Goal: Find specific page/section: Find specific page/section

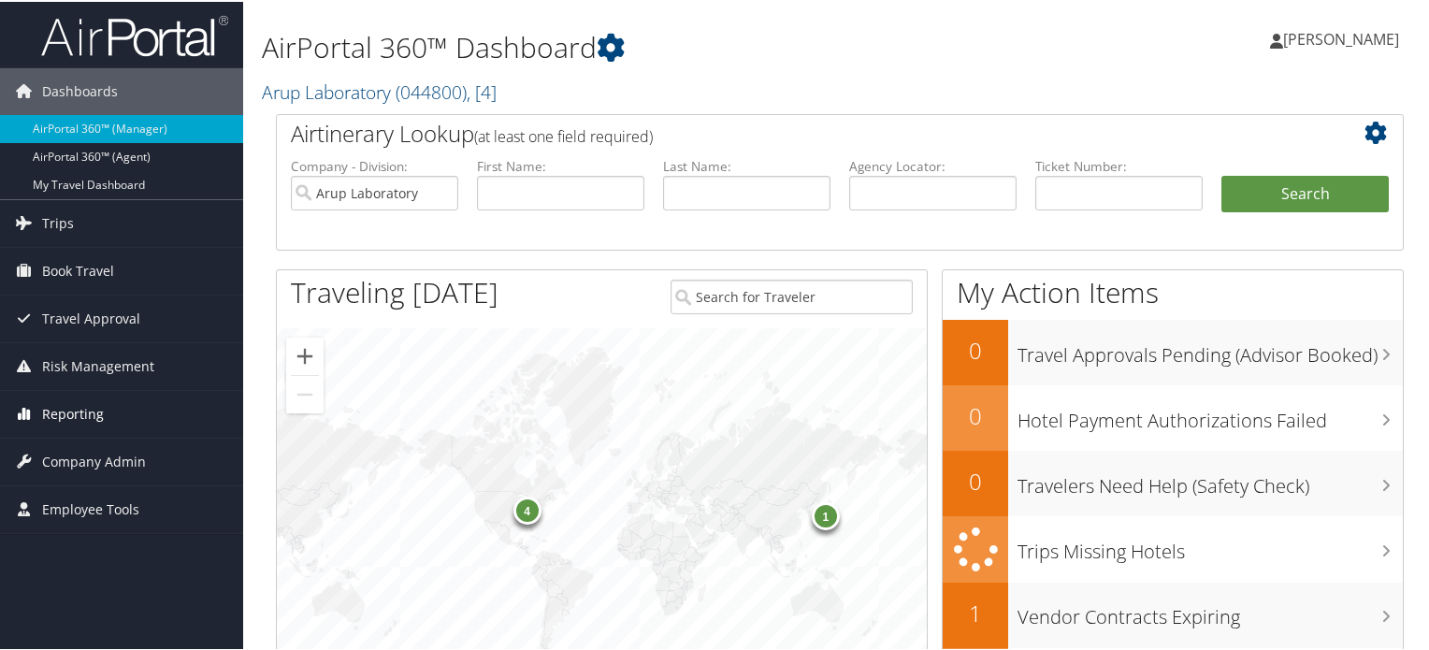
click at [86, 403] on span "Reporting" at bounding box center [73, 412] width 62 height 47
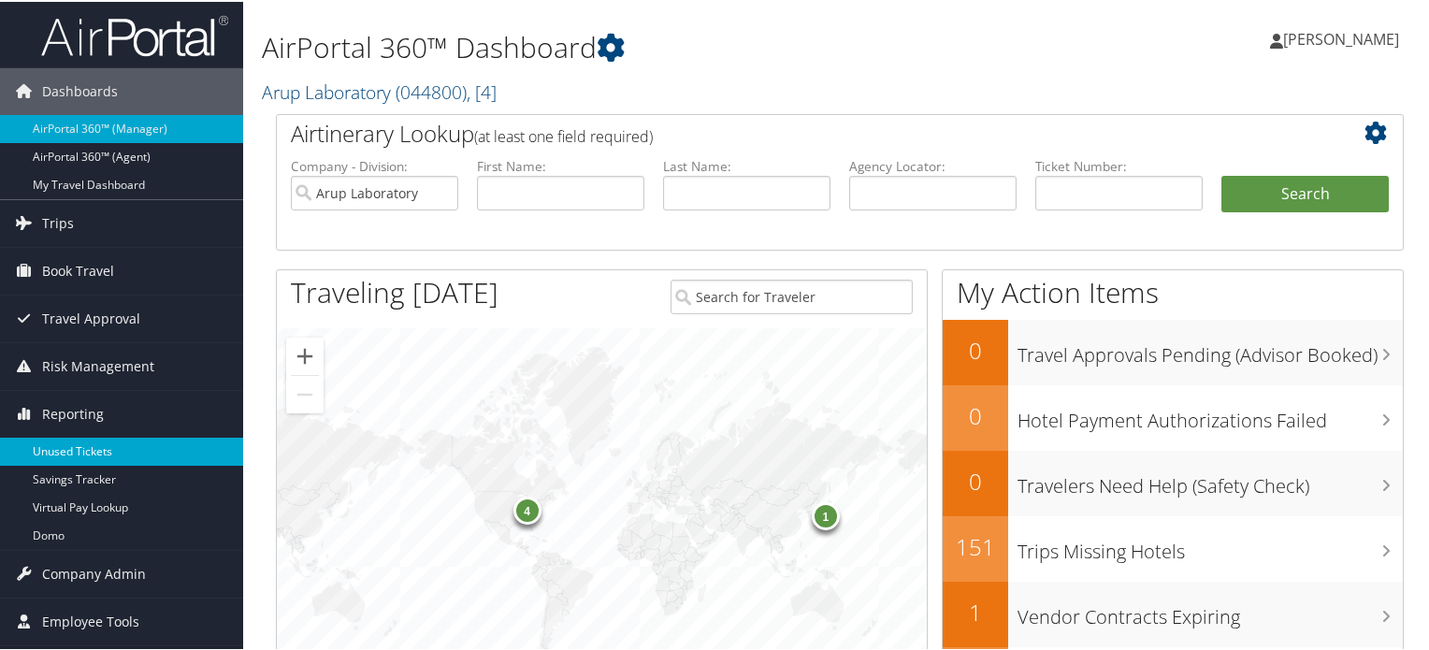
click at [65, 455] on link "Unused Tickets" at bounding box center [121, 450] width 243 height 28
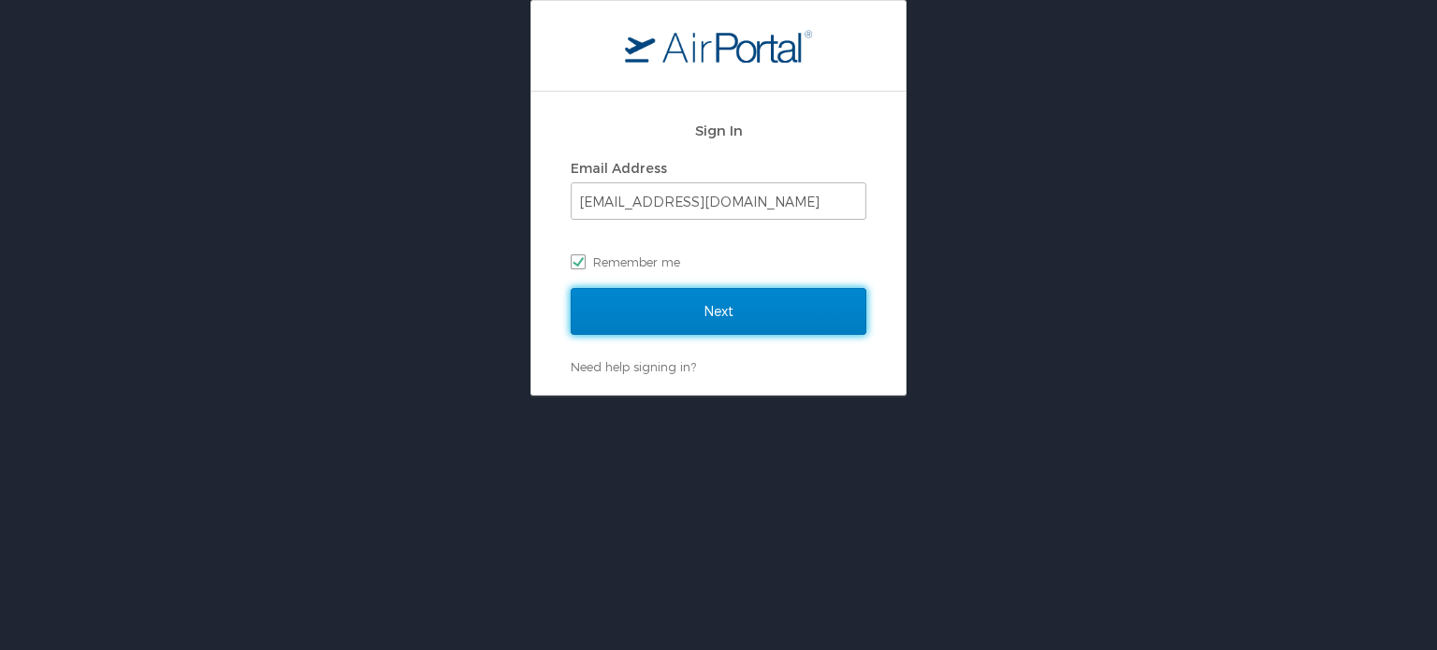
click at [744, 313] on input "Next" at bounding box center [719, 311] width 296 height 47
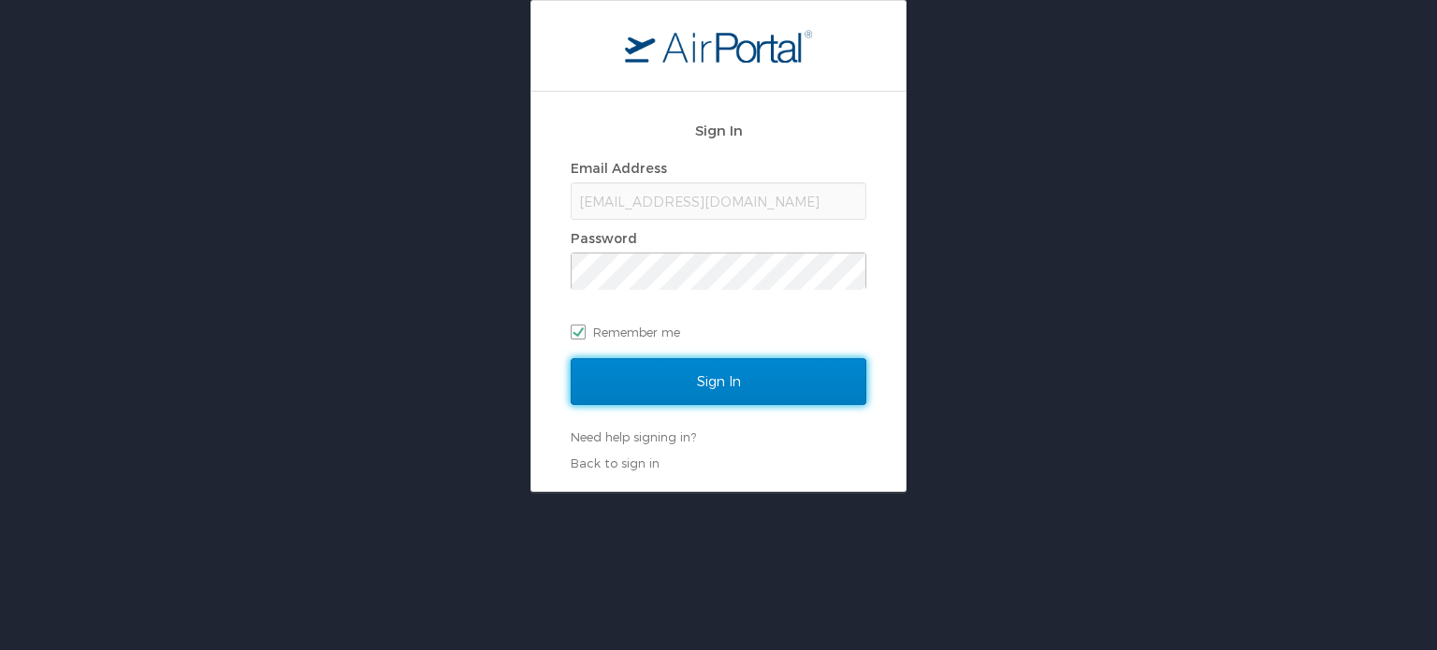
click at [703, 375] on input "Sign In" at bounding box center [719, 381] width 296 height 47
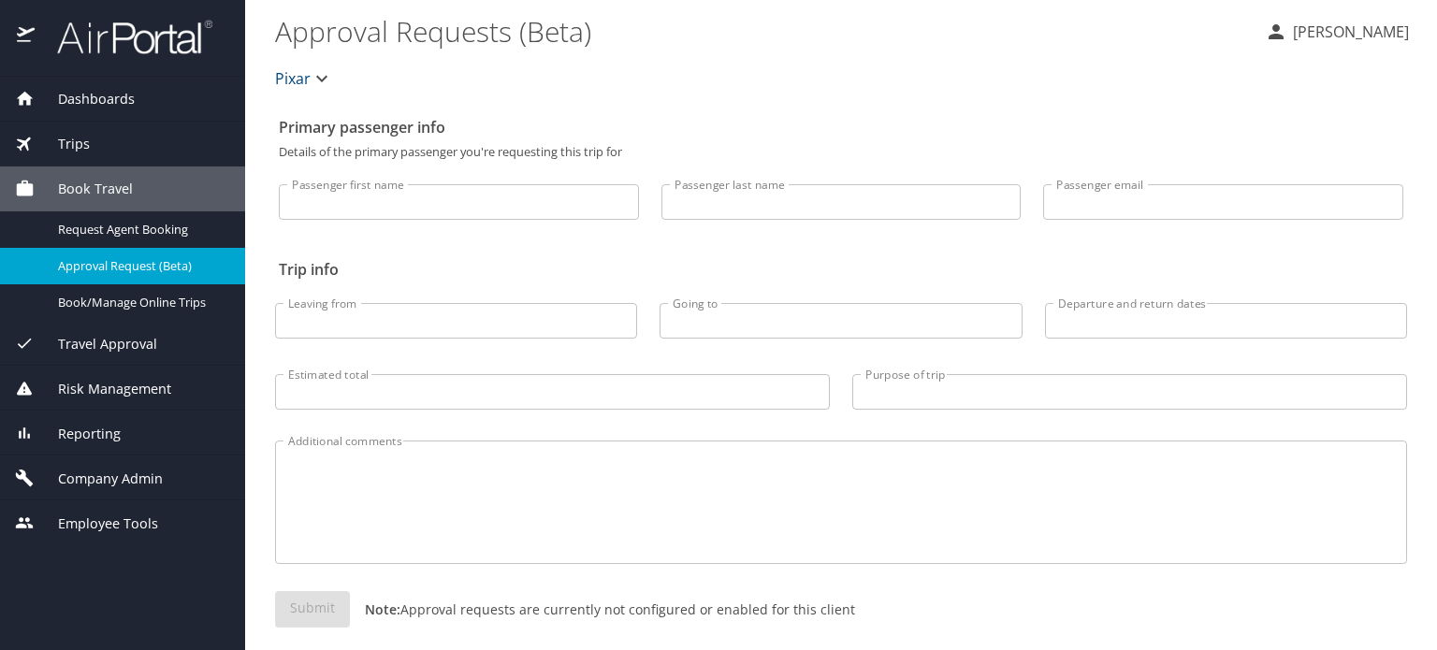
click at [91, 444] on div "Reporting" at bounding box center [122, 433] width 245 height 45
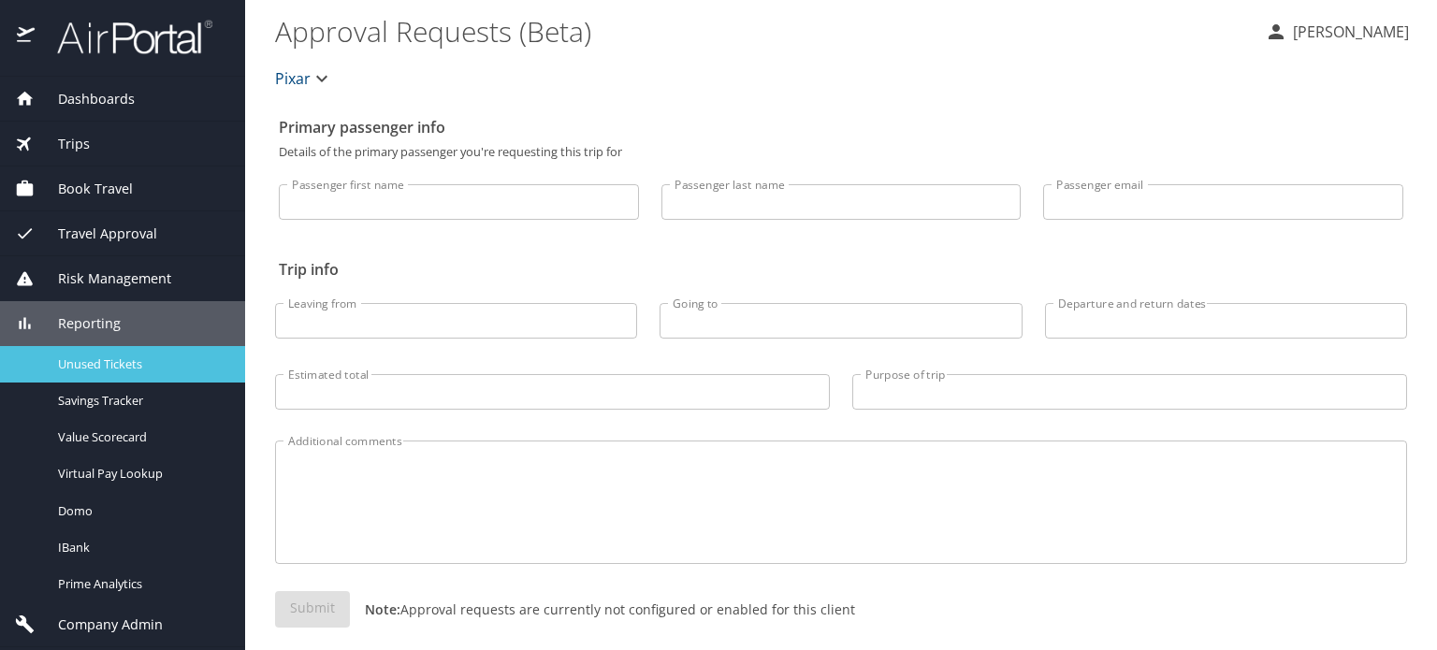
click at [105, 360] on span "Unused Tickets" at bounding box center [140, 364] width 165 height 18
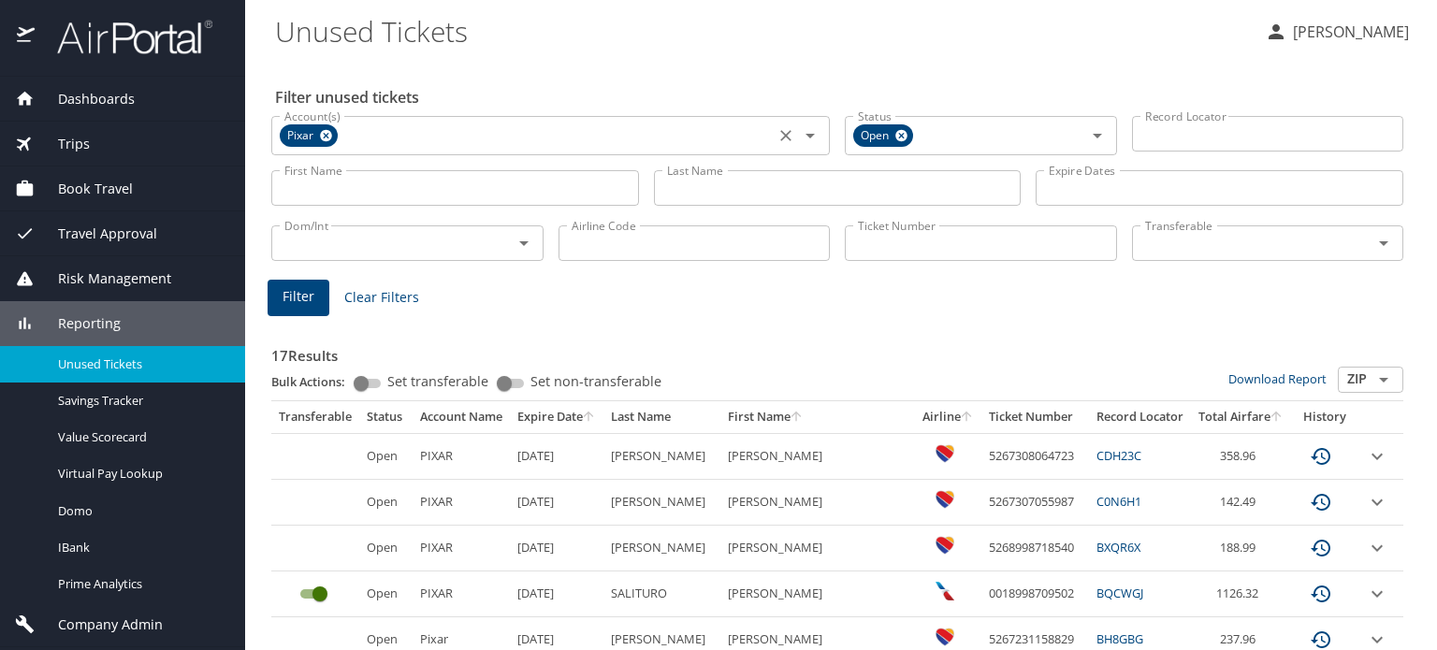
click at [327, 133] on icon at bounding box center [326, 136] width 12 height 12
click at [894, 137] on icon at bounding box center [901, 135] width 14 height 21
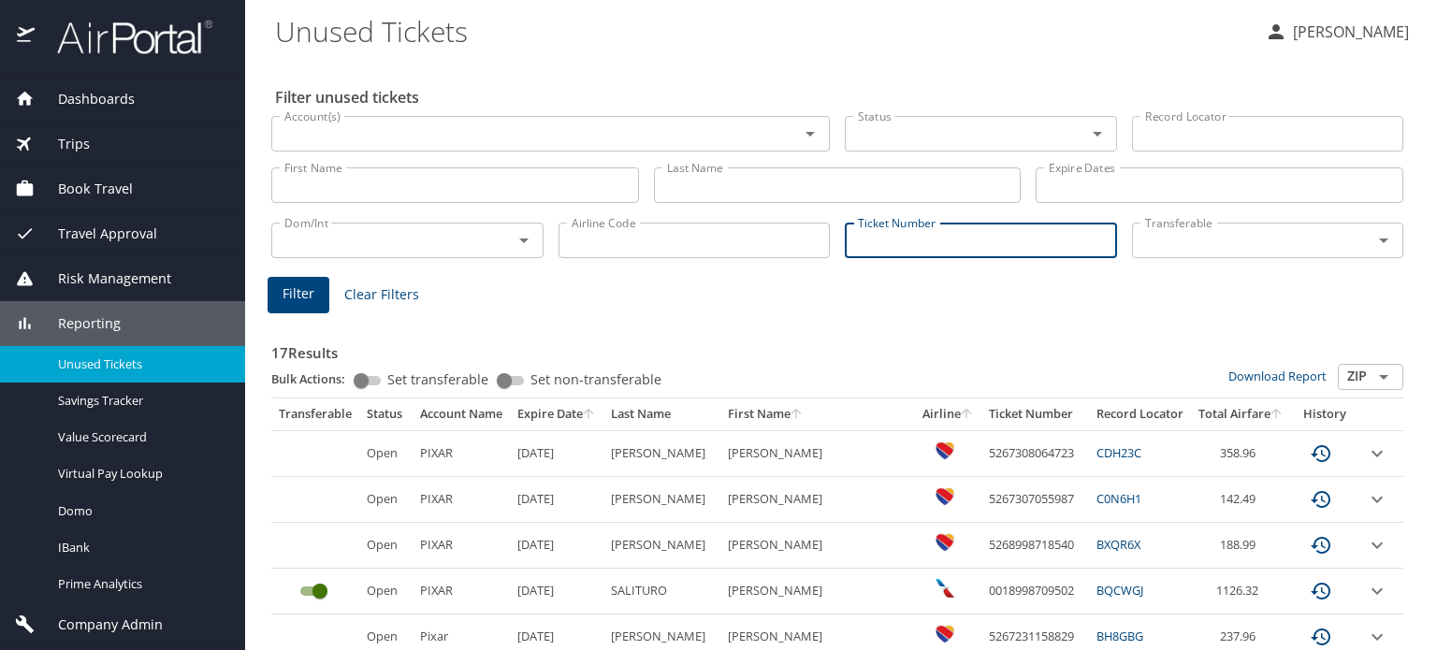
click at [889, 231] on input "Ticket Number" at bounding box center [981, 241] width 272 height 36
paste input "0278998709174"
type input "0278998709174"
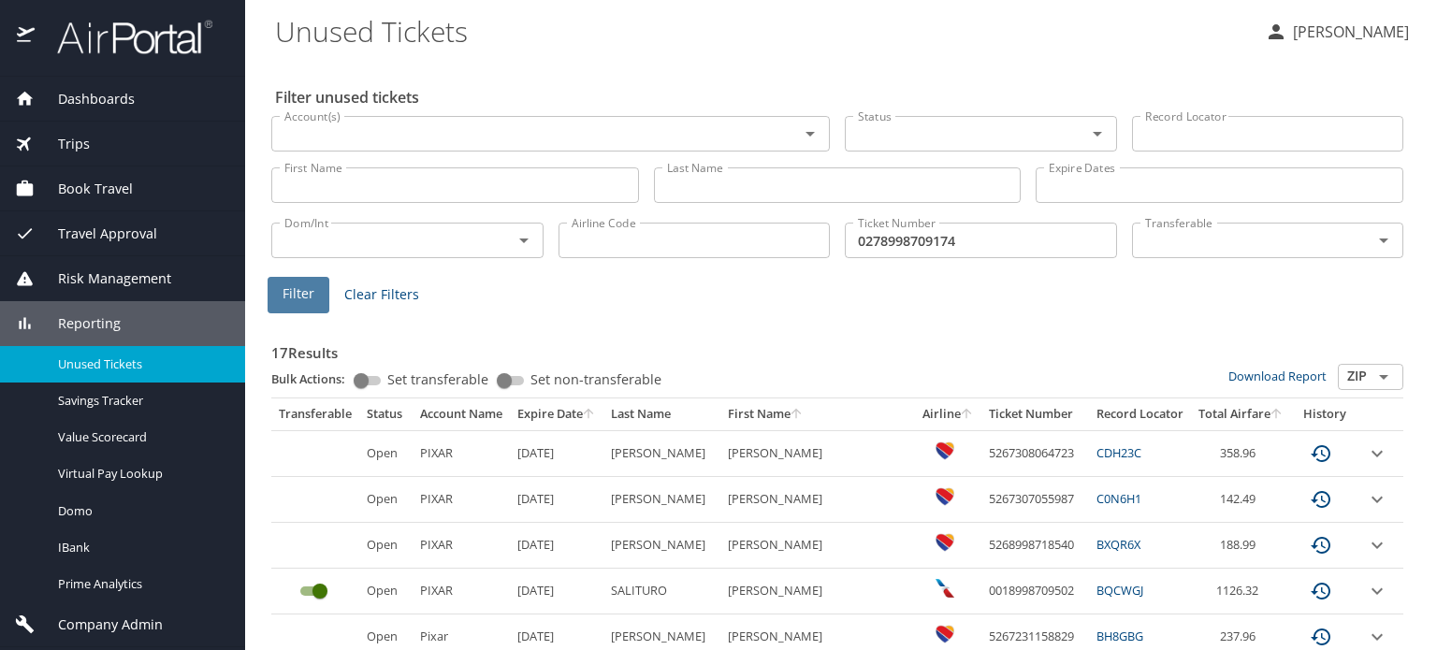
click at [300, 301] on span "Filter" at bounding box center [298, 293] width 32 height 23
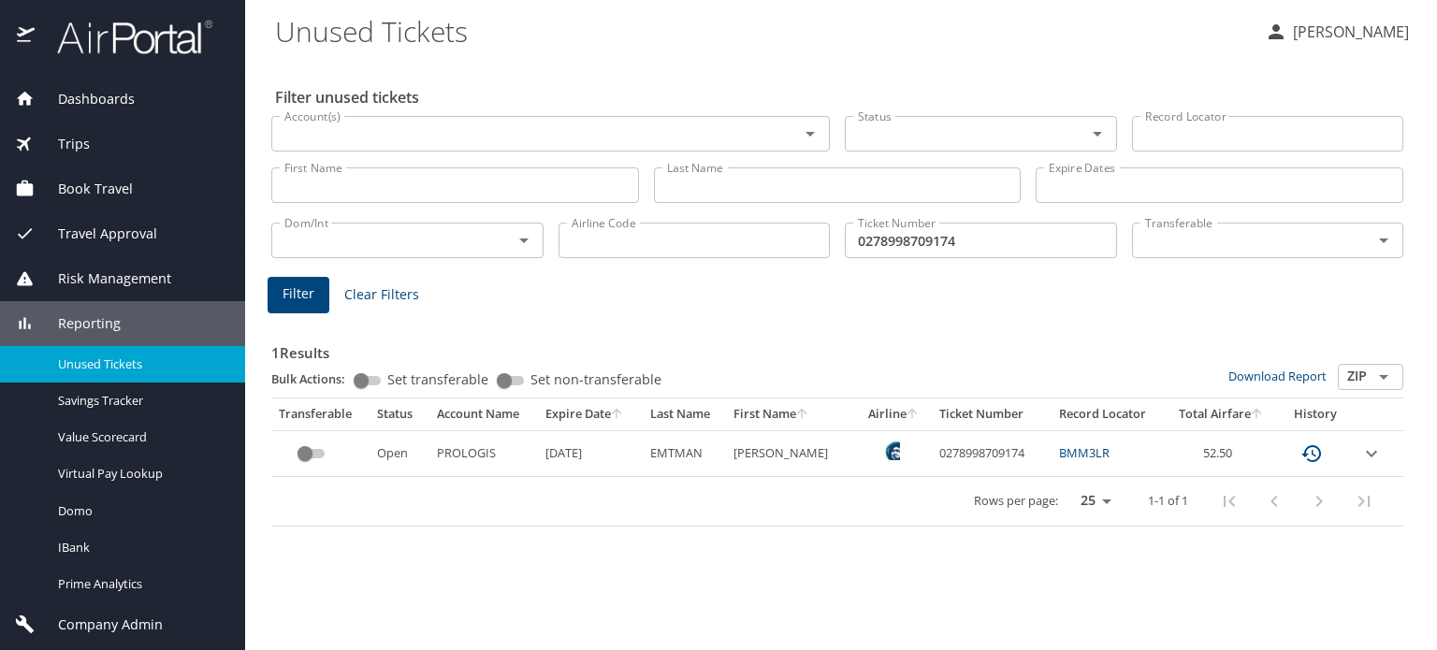
click at [154, 45] on img at bounding box center [124, 37] width 176 height 36
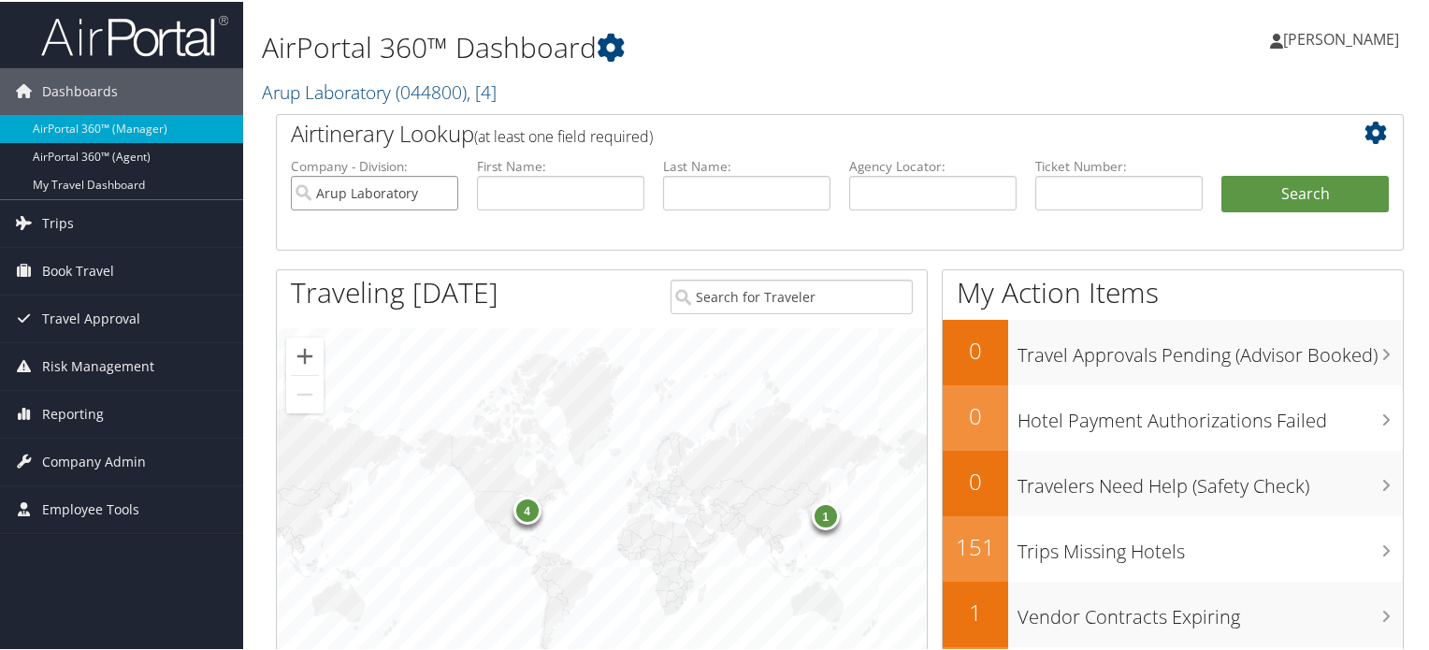
click at [441, 195] on input "Arup Laboratory" at bounding box center [374, 191] width 167 height 35
paste input "D96S93"
click at [868, 190] on input "text" at bounding box center [932, 191] width 167 height 35
type input "D96S93"
click at [1324, 181] on button "Search" at bounding box center [1304, 192] width 167 height 37
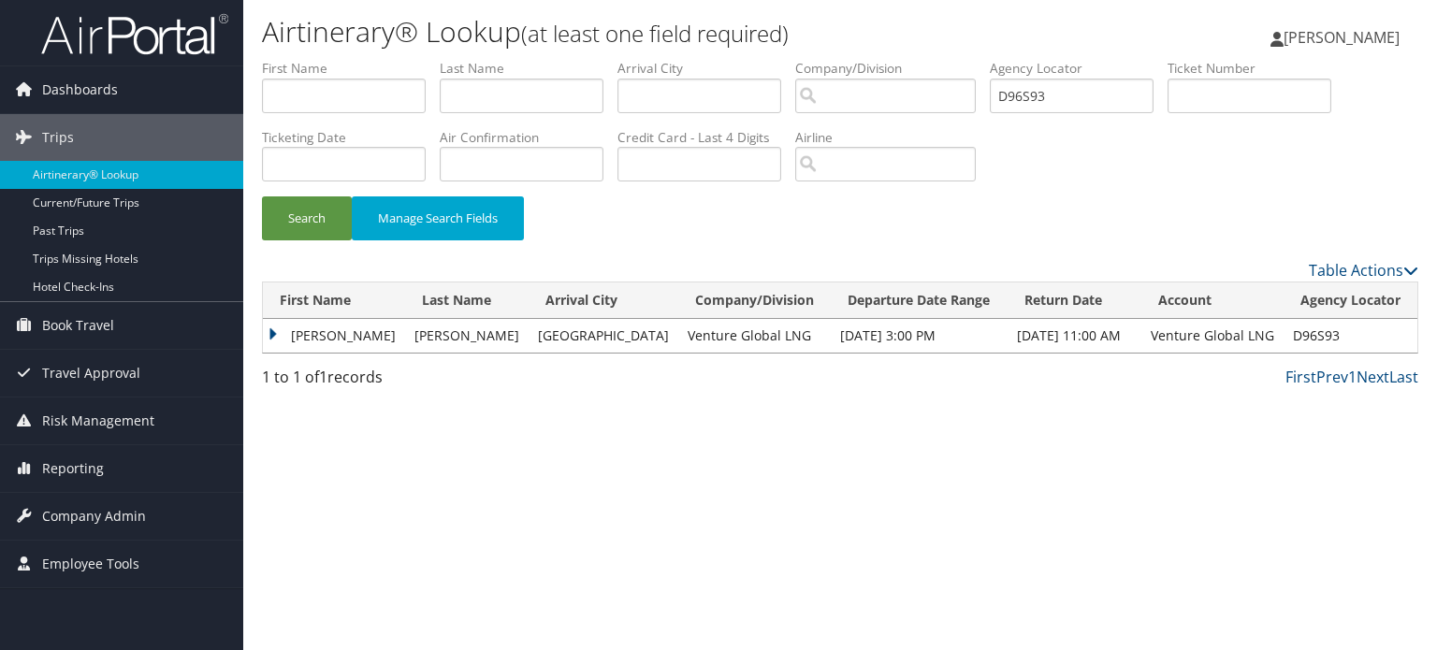
click at [272, 325] on td "[PERSON_NAME]" at bounding box center [334, 336] width 142 height 34
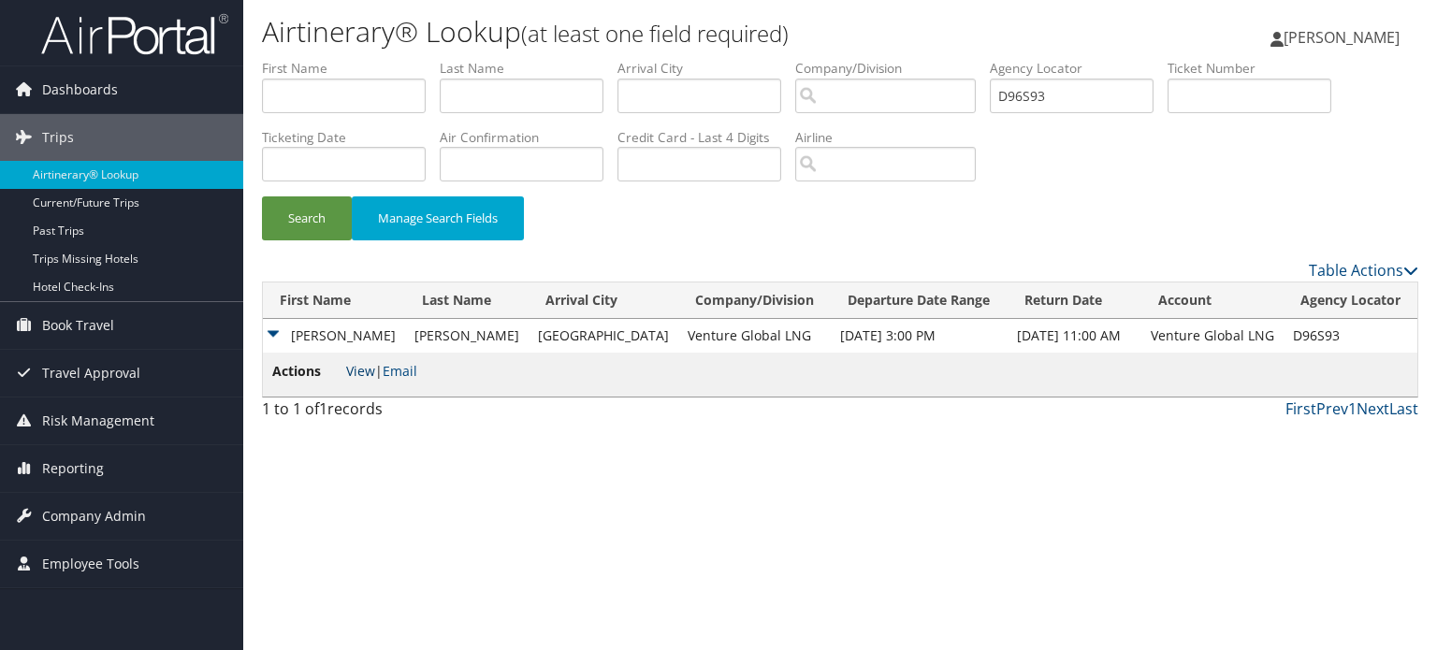
click at [354, 373] on link "View" at bounding box center [360, 371] width 29 height 18
click at [1029, 101] on input "D96S93" at bounding box center [1072, 96] width 164 height 35
paste input "TJ2"
click at [310, 220] on button "Search" at bounding box center [307, 218] width 90 height 44
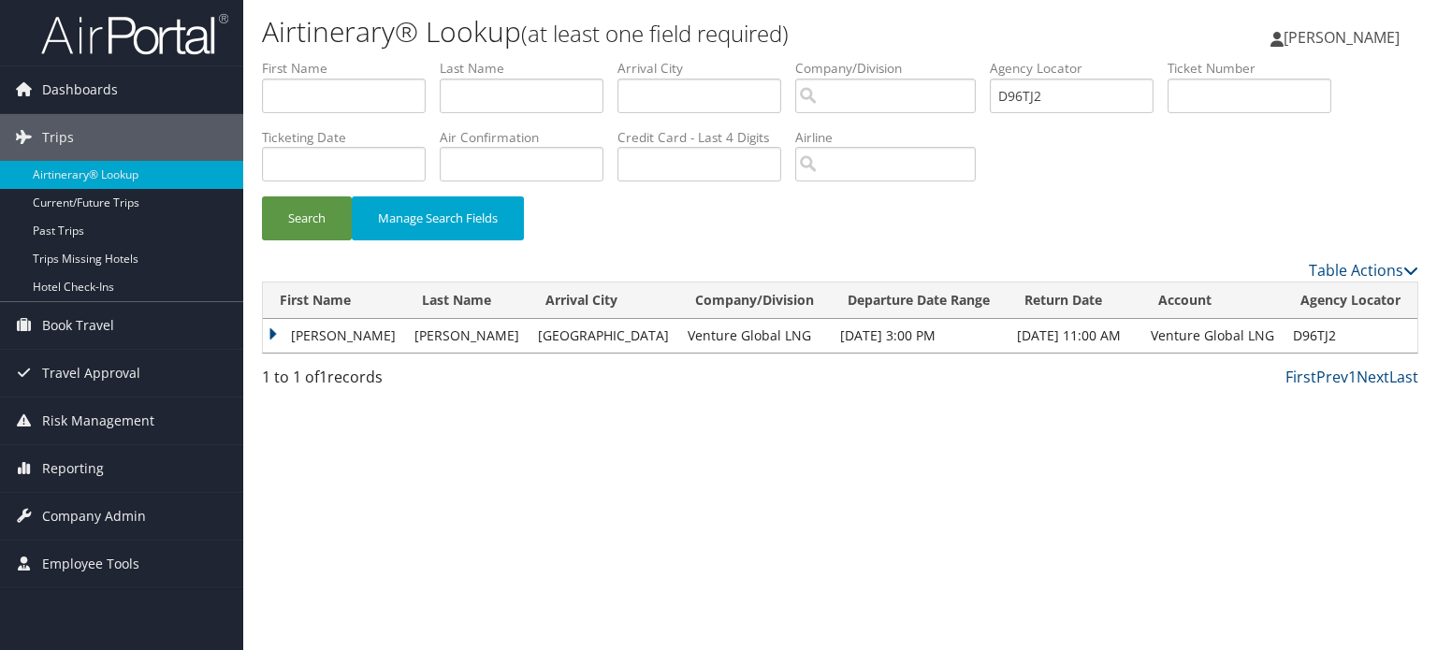
click at [269, 339] on td "JACOB PAUL" at bounding box center [334, 336] width 142 height 34
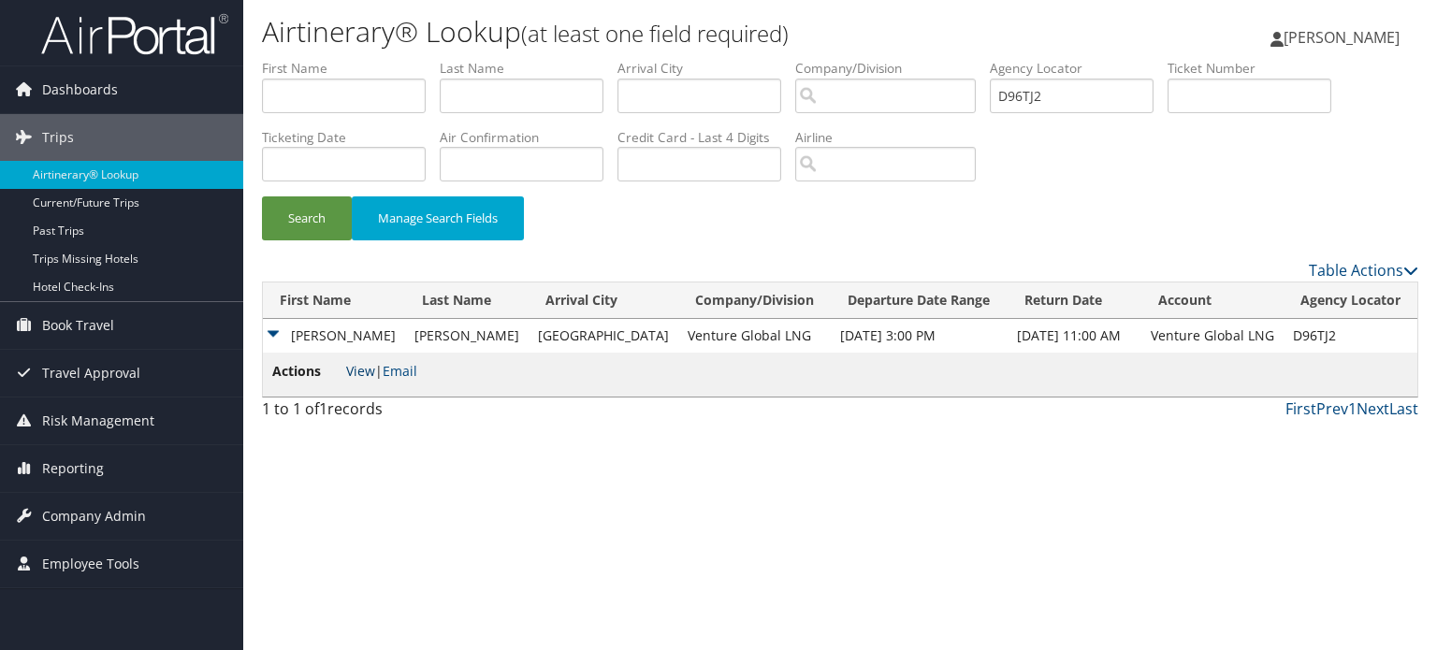
click at [355, 373] on link "View" at bounding box center [360, 371] width 29 height 18
click at [1026, 106] on input "D96TJ2" at bounding box center [1072, 96] width 164 height 35
paste input "VDL"
click at [318, 221] on button "Search" at bounding box center [307, 218] width 90 height 44
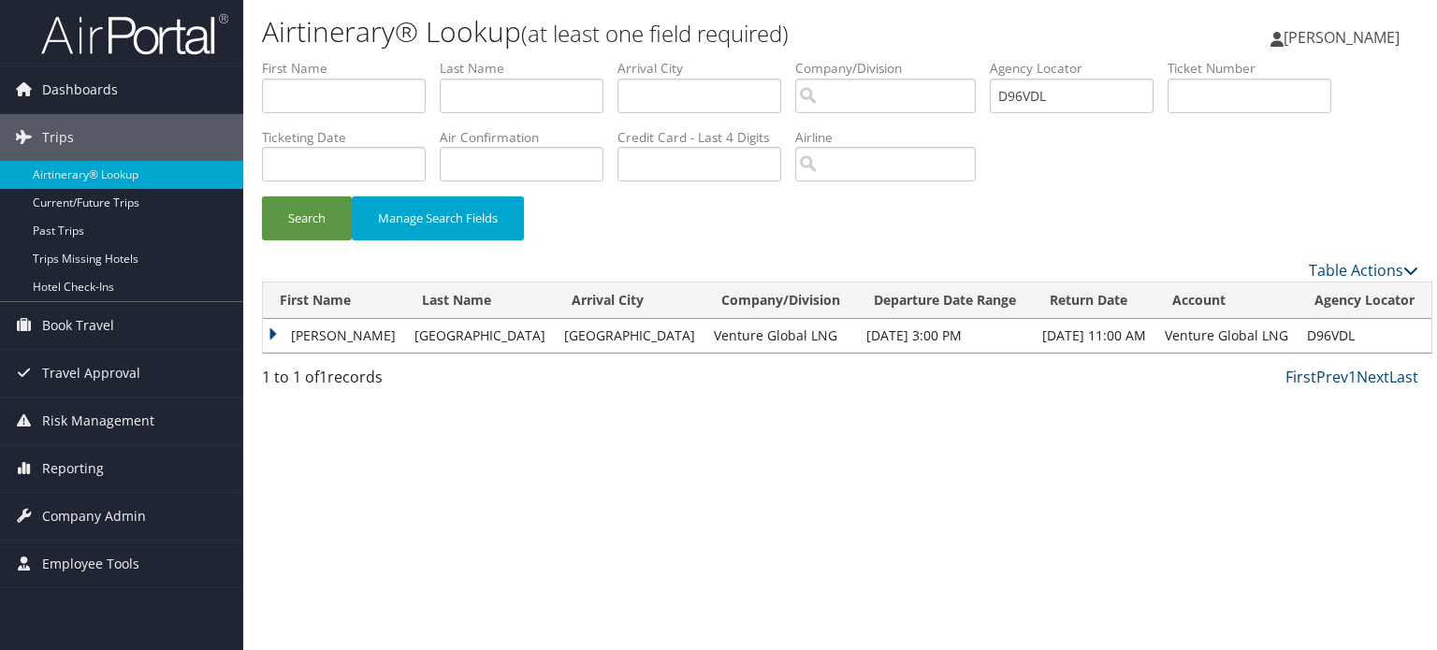
click at [270, 333] on td "JEFFERY DAVID" at bounding box center [334, 336] width 142 height 34
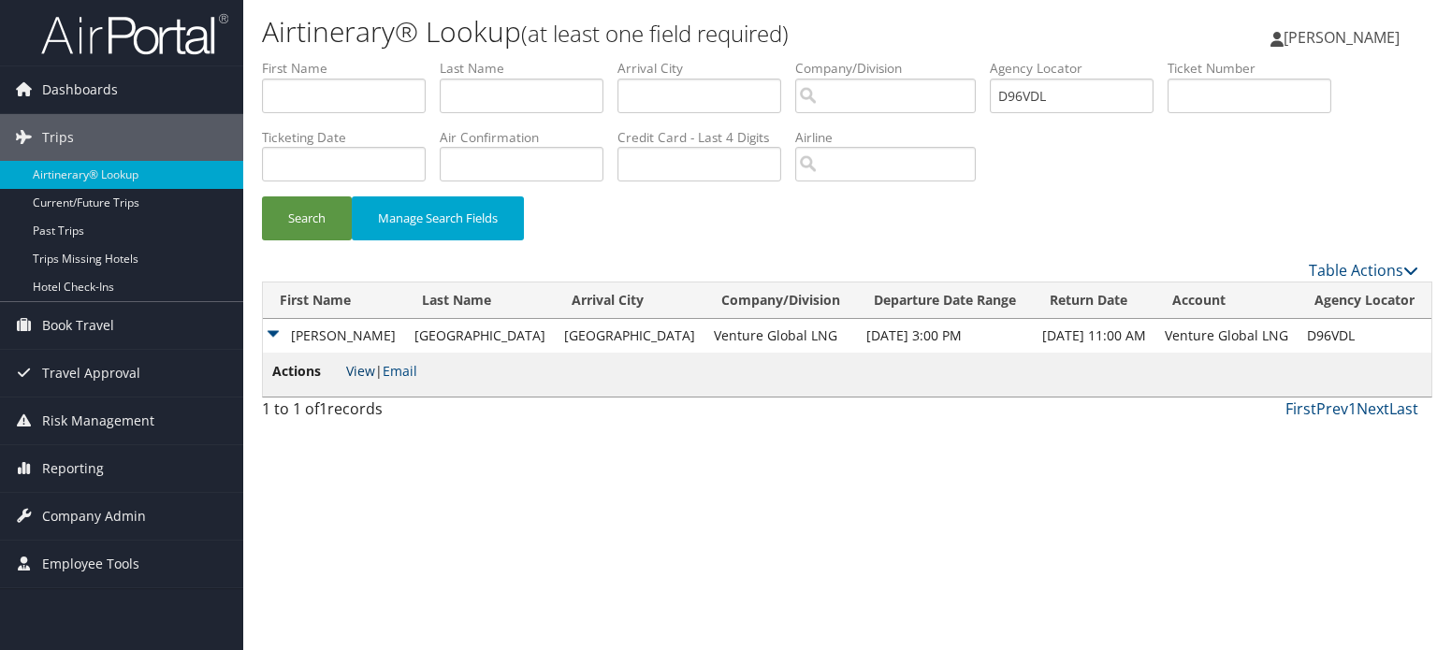
click at [367, 371] on link "View" at bounding box center [360, 371] width 29 height 18
click at [1028, 95] on input "D96VDL" at bounding box center [1072, 96] width 164 height 35
paste input "WP3"
click at [322, 224] on button "Search" at bounding box center [307, 218] width 90 height 44
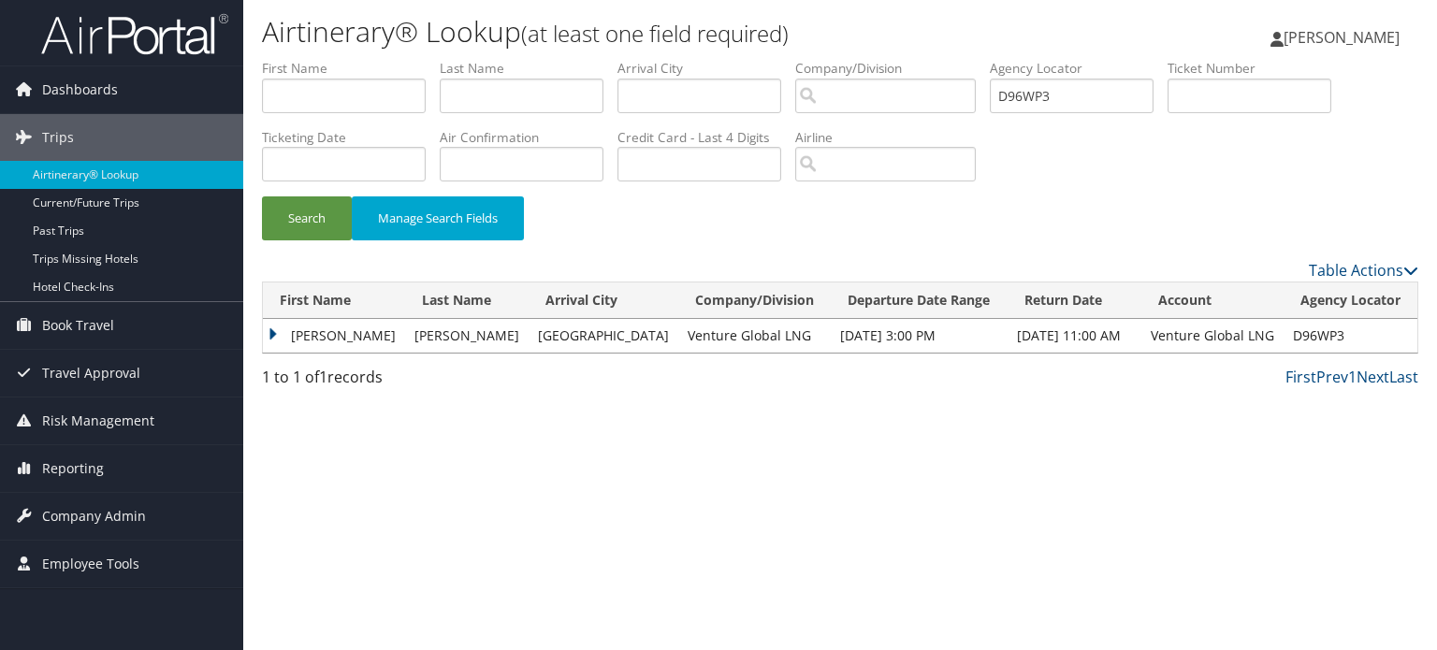
click at [270, 334] on td "AUSTIN BLAKE" at bounding box center [334, 336] width 142 height 34
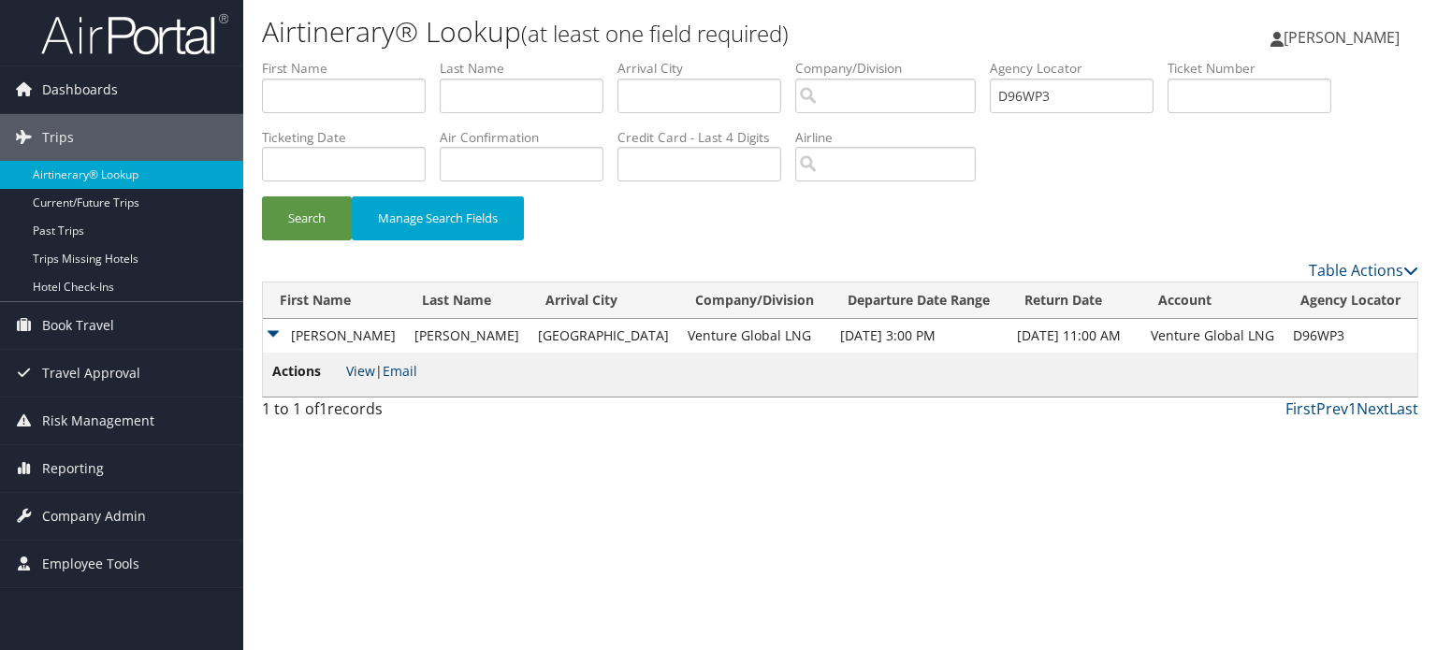
click at [359, 370] on link "View" at bounding box center [360, 371] width 29 height 18
click at [1021, 100] on input "D96WP3" at bounding box center [1072, 96] width 164 height 35
paste input "ZBQ"
click at [314, 220] on button "Search" at bounding box center [307, 218] width 90 height 44
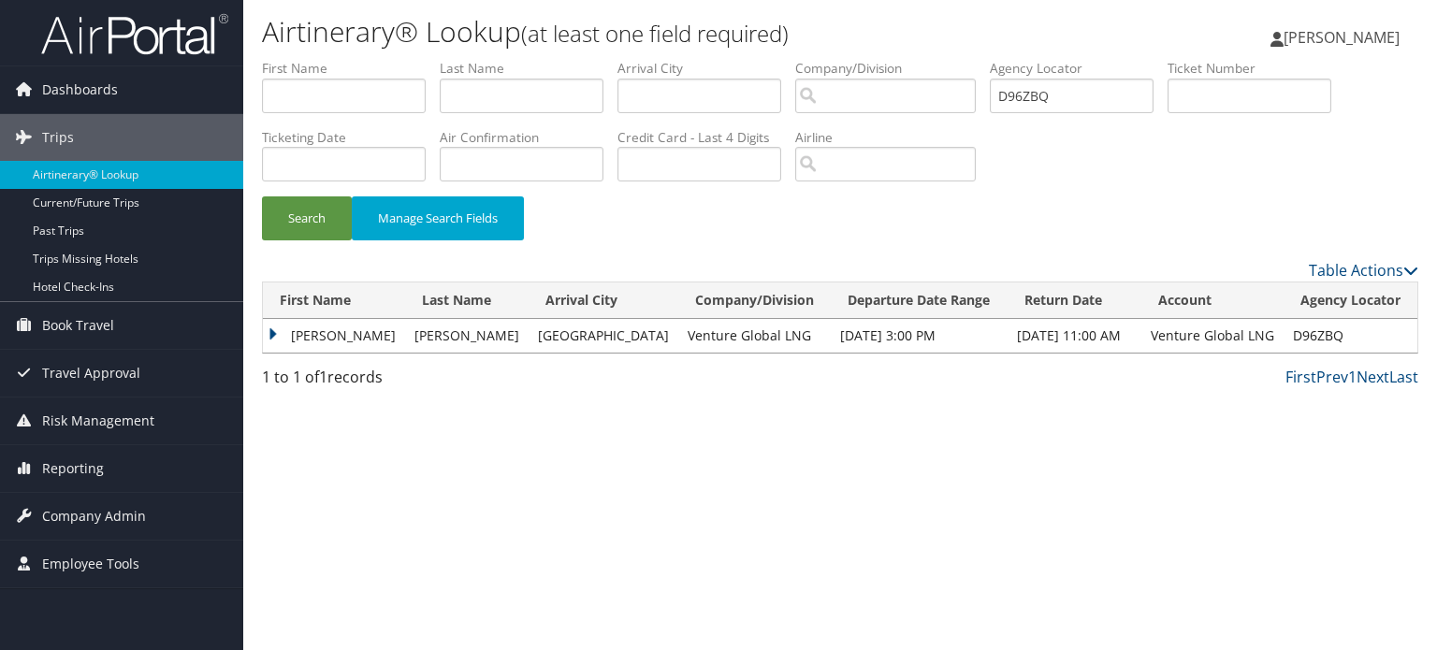
click at [314, 340] on td "RICHARD TYLER" at bounding box center [334, 336] width 142 height 34
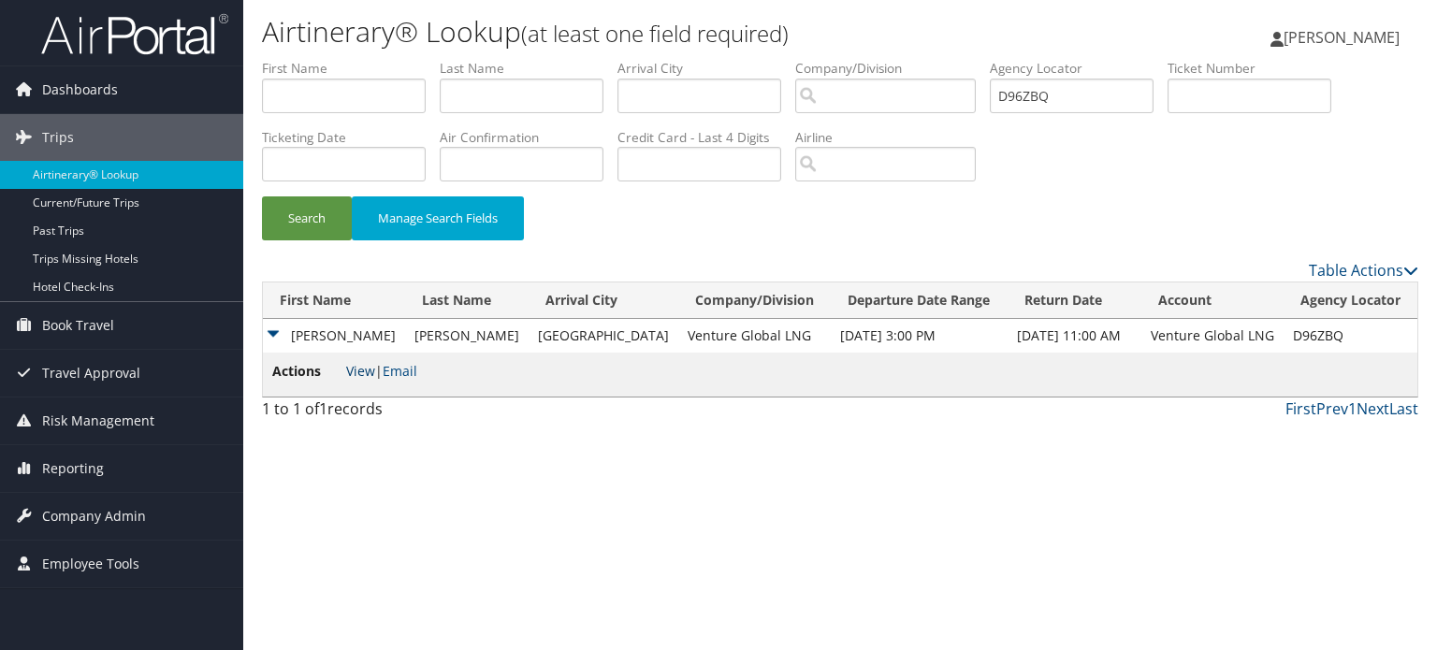
click at [362, 371] on link "View" at bounding box center [360, 371] width 29 height 18
click at [1031, 92] on input "D96ZBQ" at bounding box center [1072, 96] width 164 height 35
paste input "70PM"
click at [303, 211] on button "Search" at bounding box center [307, 218] width 90 height 44
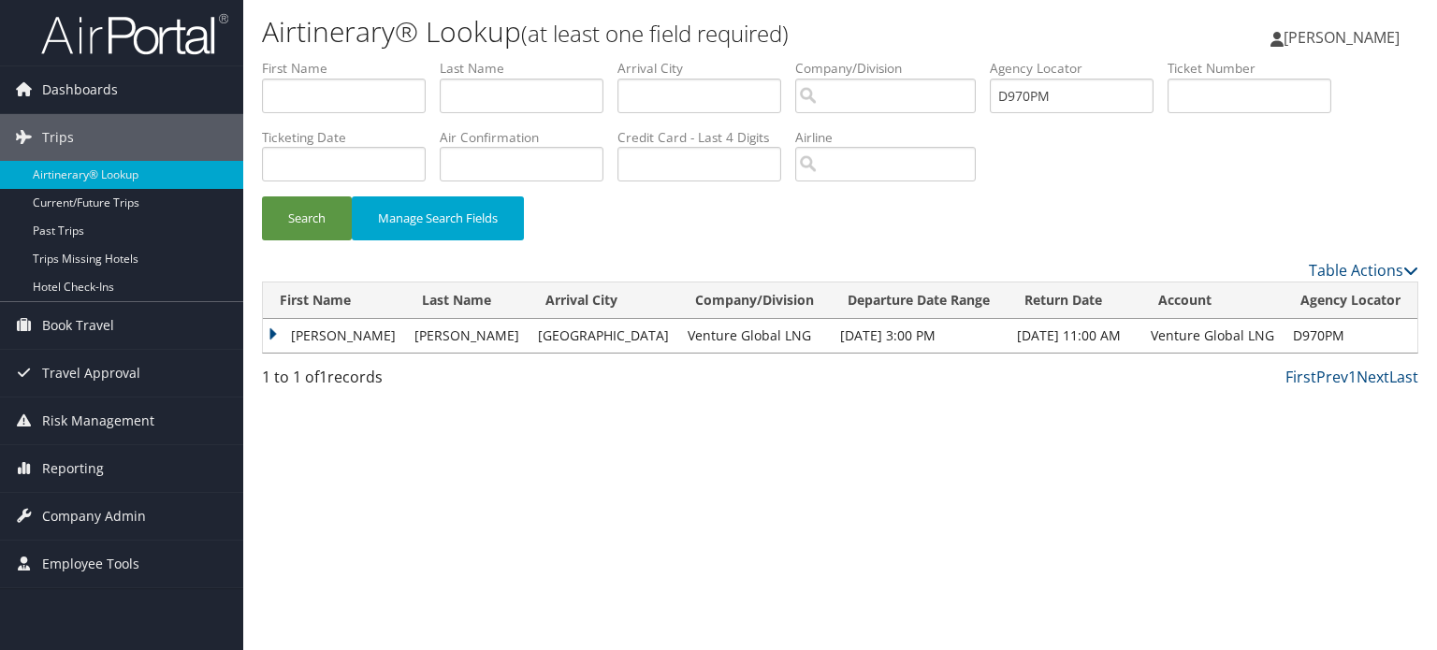
click at [327, 338] on td "GAVIN" at bounding box center [334, 336] width 142 height 34
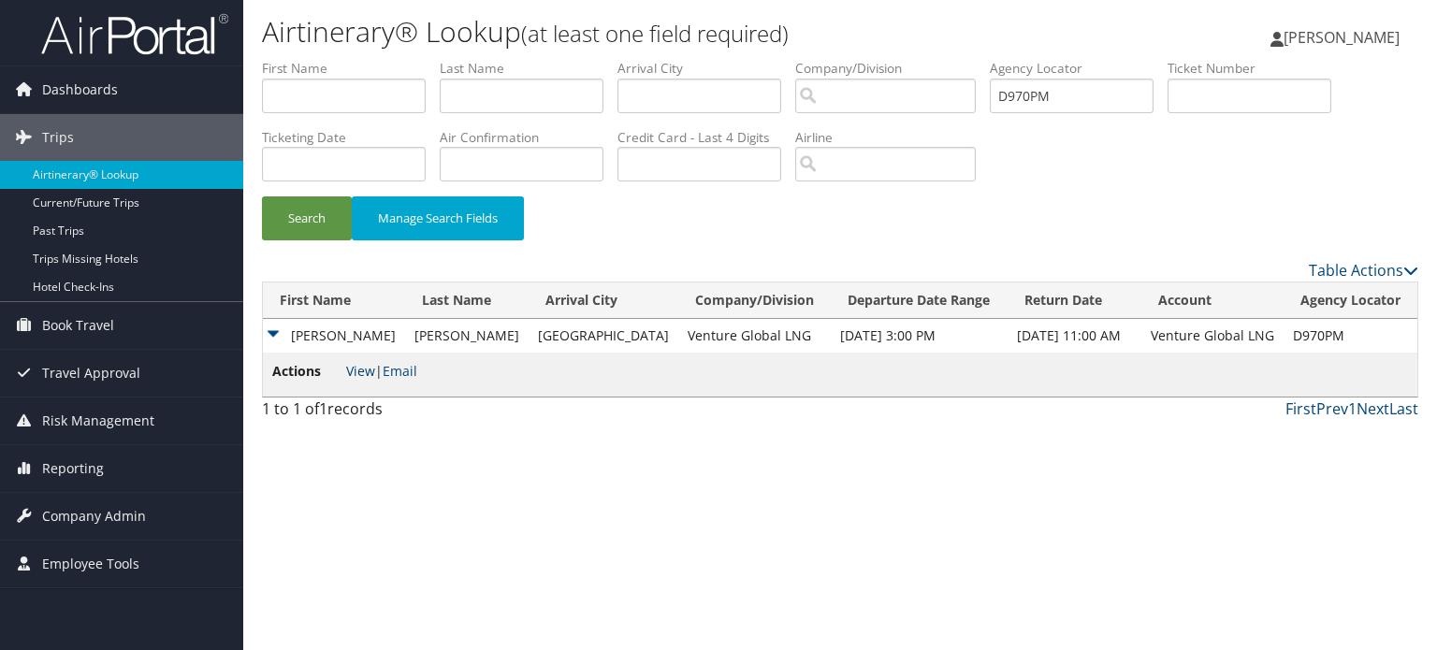
click at [354, 373] on link "View" at bounding box center [360, 371] width 29 height 18
click at [1048, 94] on input "D970PM" at bounding box center [1072, 96] width 164 height 35
paste input "2H"
type input "D9702H"
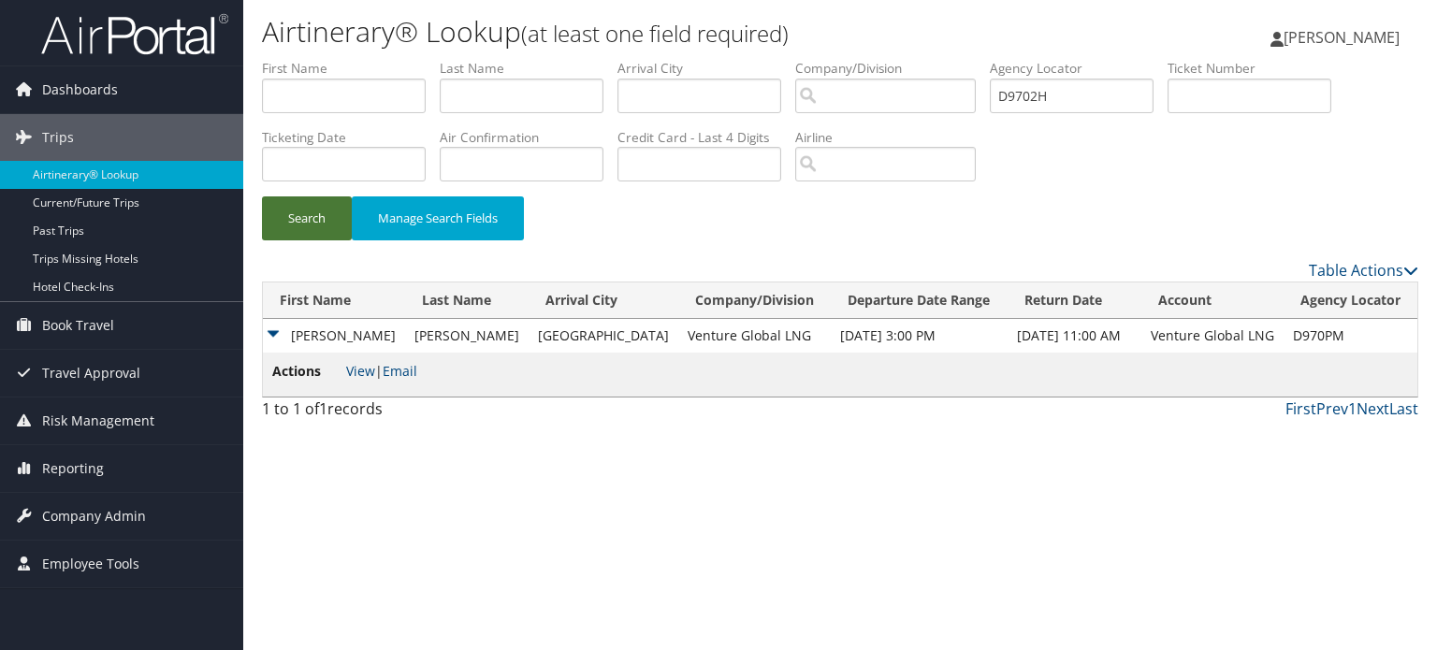
click at [331, 216] on button "Search" at bounding box center [307, 218] width 90 height 44
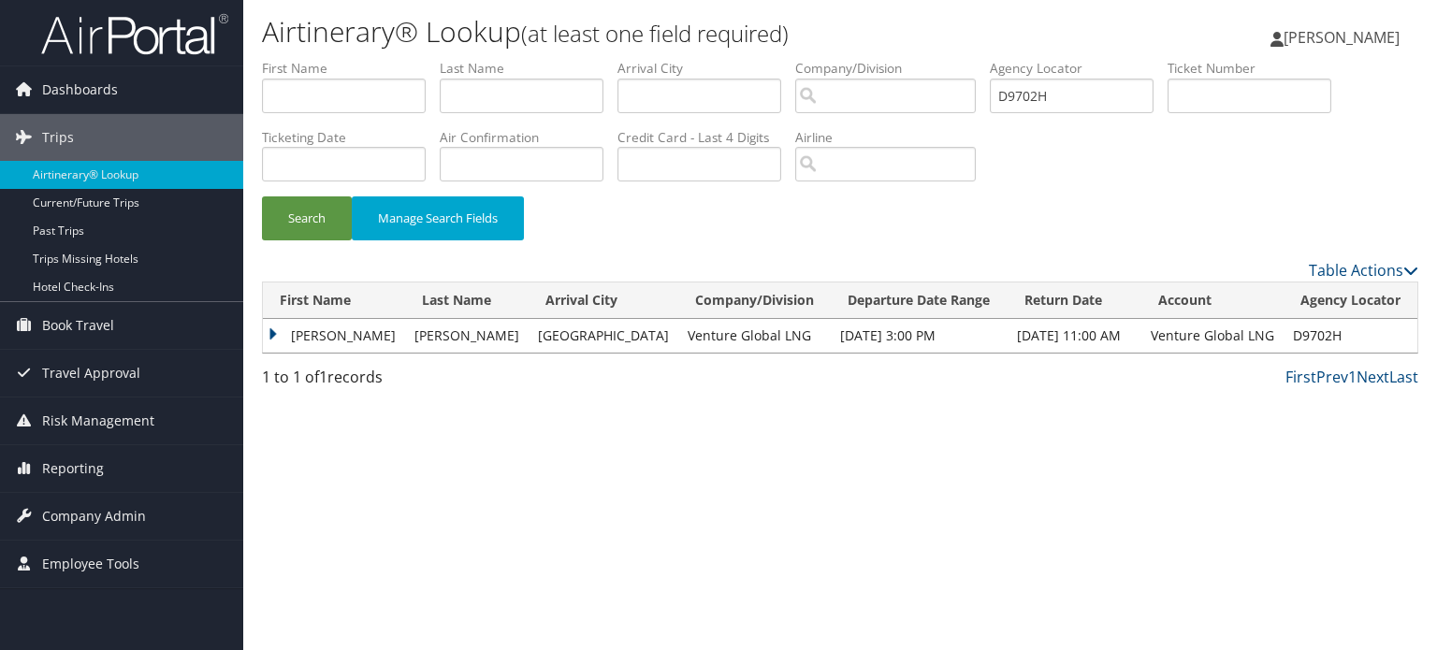
click at [277, 340] on td "MICHAEL CHAD" at bounding box center [334, 336] width 142 height 34
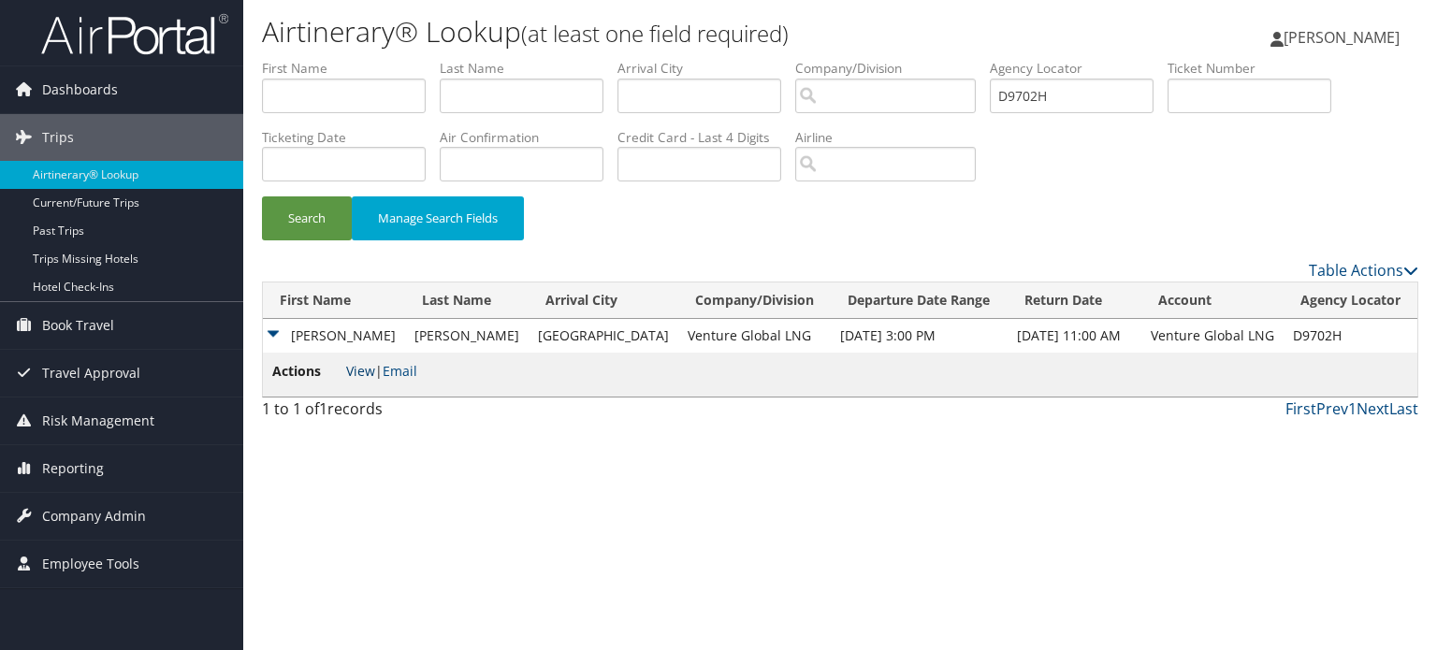
click at [357, 370] on link "View" at bounding box center [360, 371] width 29 height 18
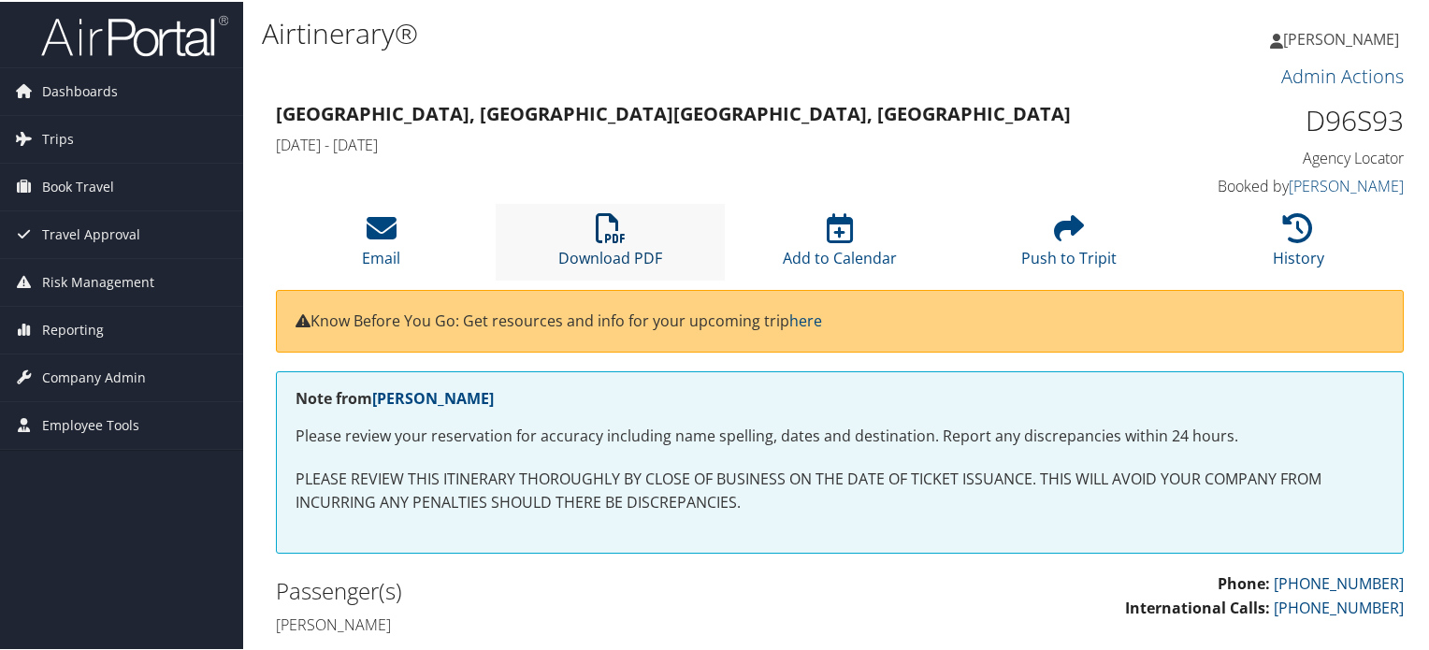
click at [603, 225] on icon at bounding box center [611, 226] width 30 height 30
click at [631, 261] on link "Download PDF" at bounding box center [610, 244] width 104 height 45
click at [619, 253] on link "Download PDF" at bounding box center [610, 244] width 104 height 45
click at [625, 255] on link "Download PDF" at bounding box center [610, 244] width 104 height 45
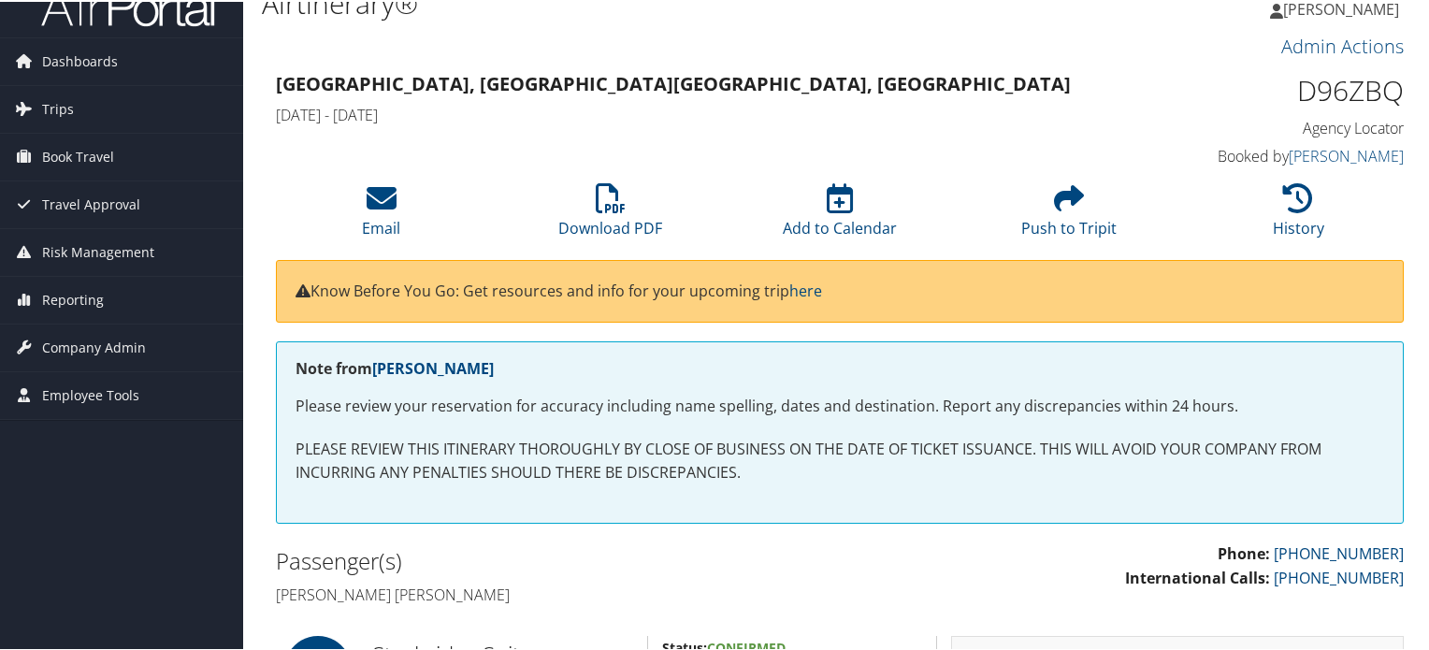
scroll to position [30, 0]
click at [611, 224] on link "Download PDF" at bounding box center [610, 214] width 104 height 45
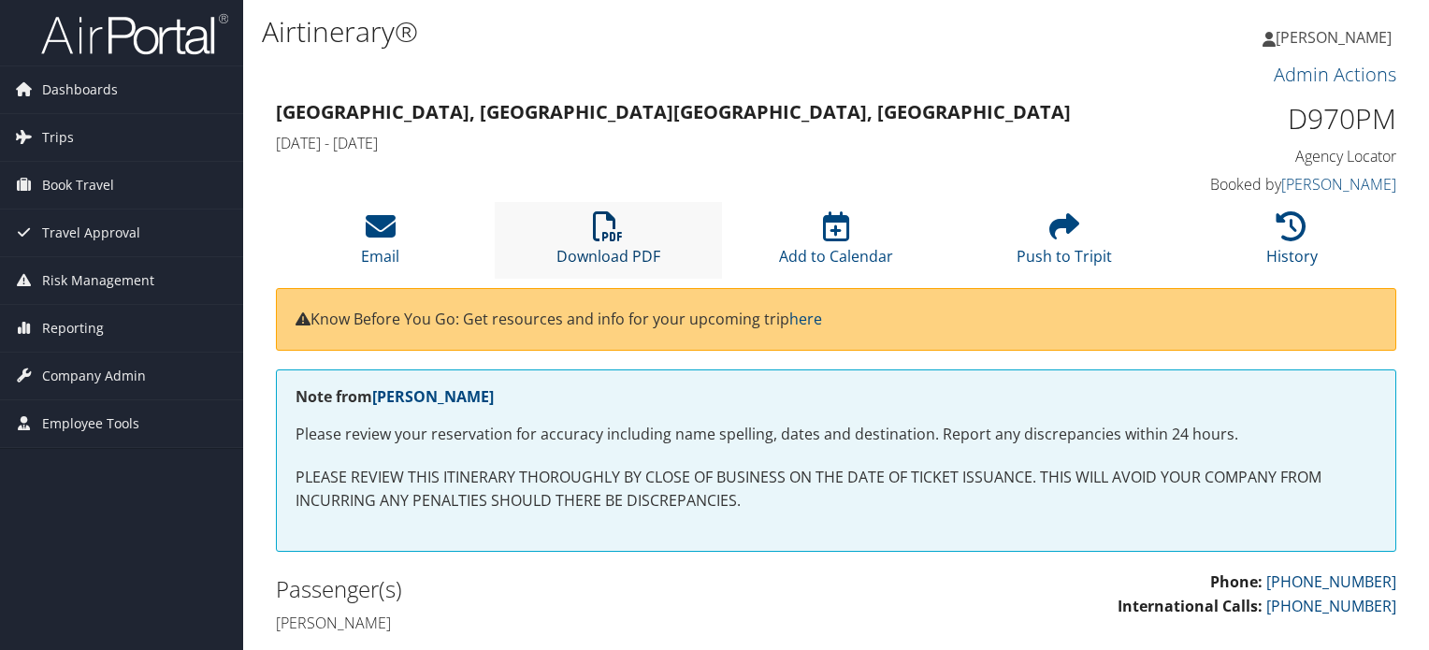
scroll to position [146, 0]
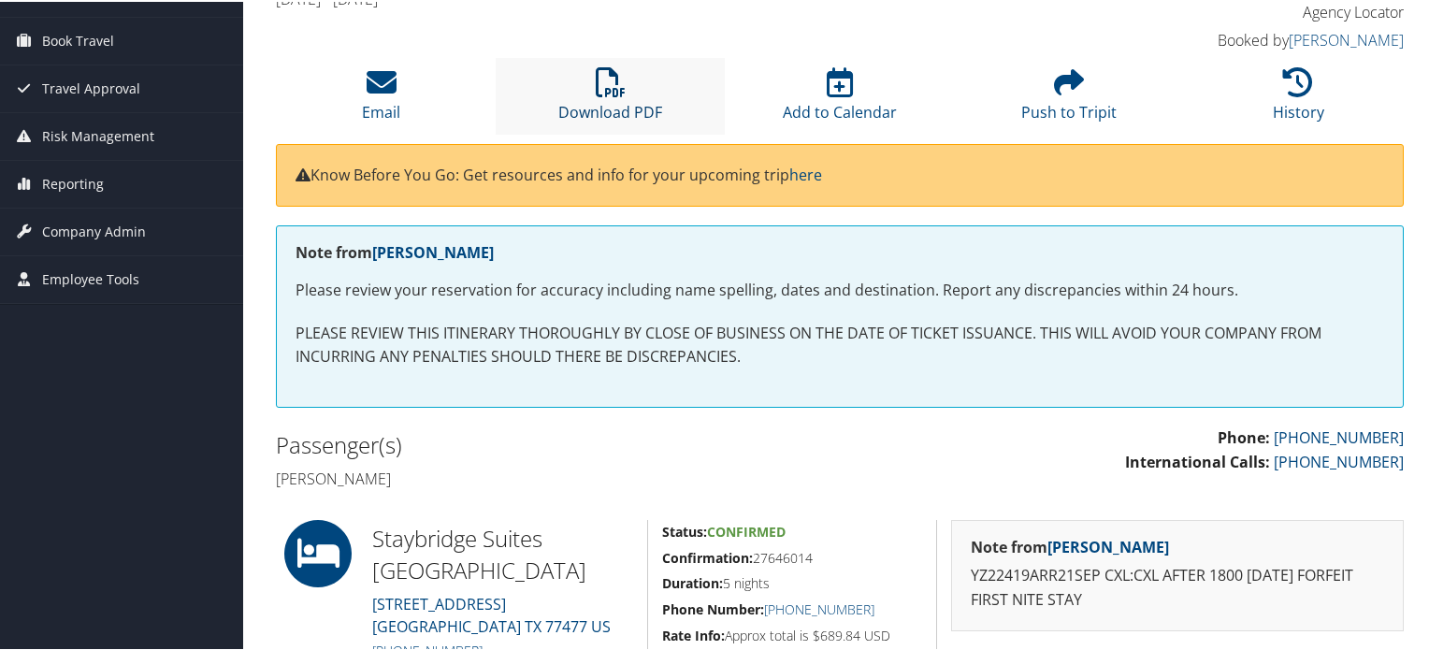
click at [600, 108] on link "Download PDF" at bounding box center [610, 98] width 104 height 45
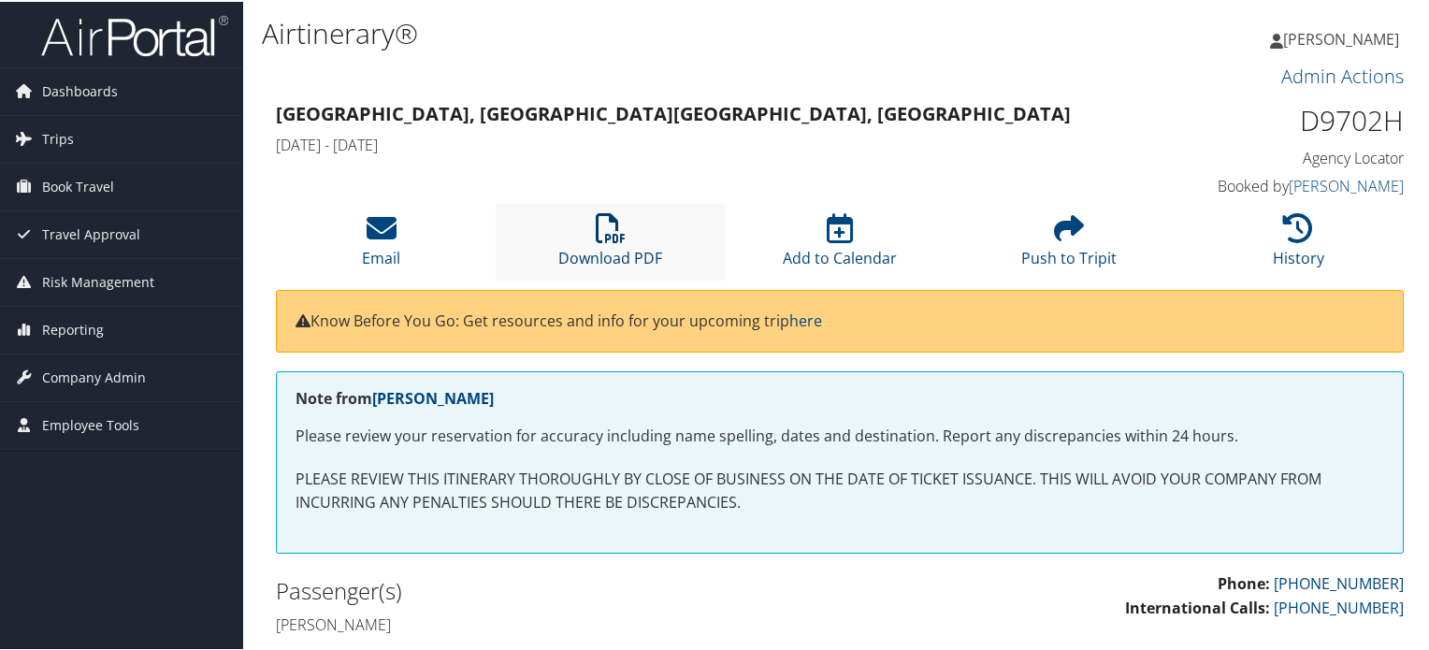
click at [610, 230] on icon at bounding box center [611, 226] width 30 height 30
